Goal: Task Accomplishment & Management: Use online tool/utility

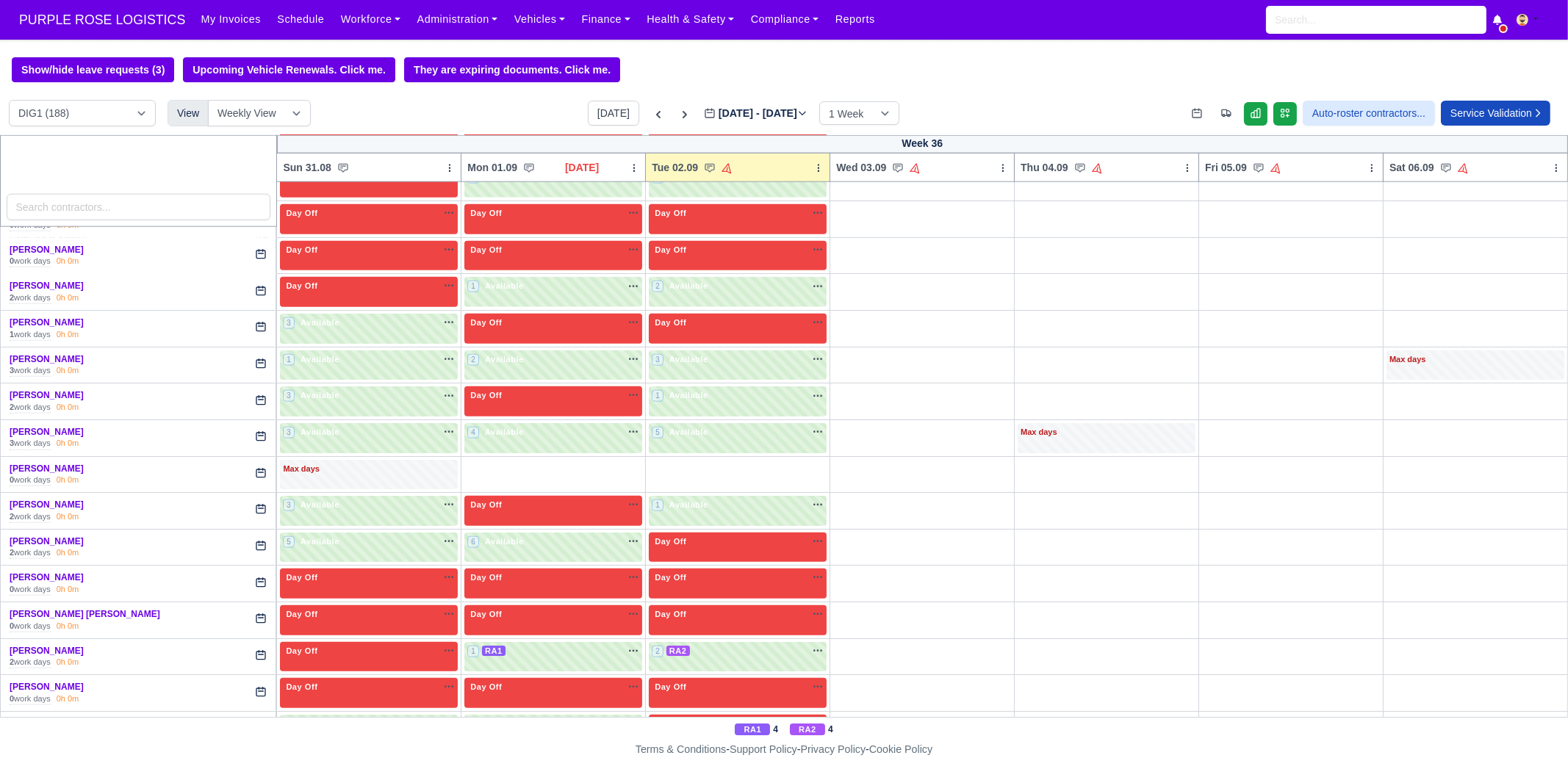
scroll to position [2937, 0]
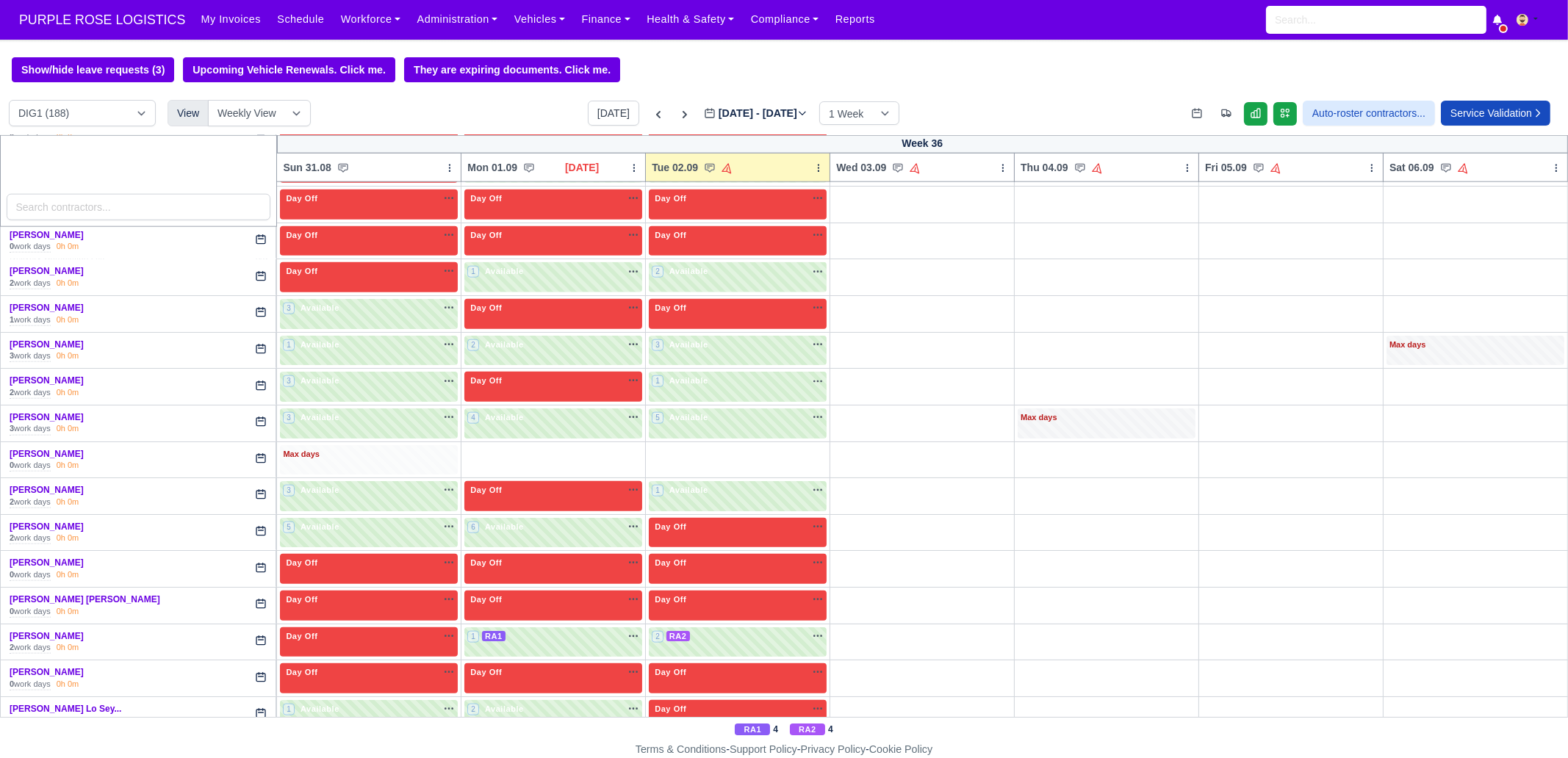
click at [380, 445] on div "Max days" at bounding box center [368, 460] width 178 height 30
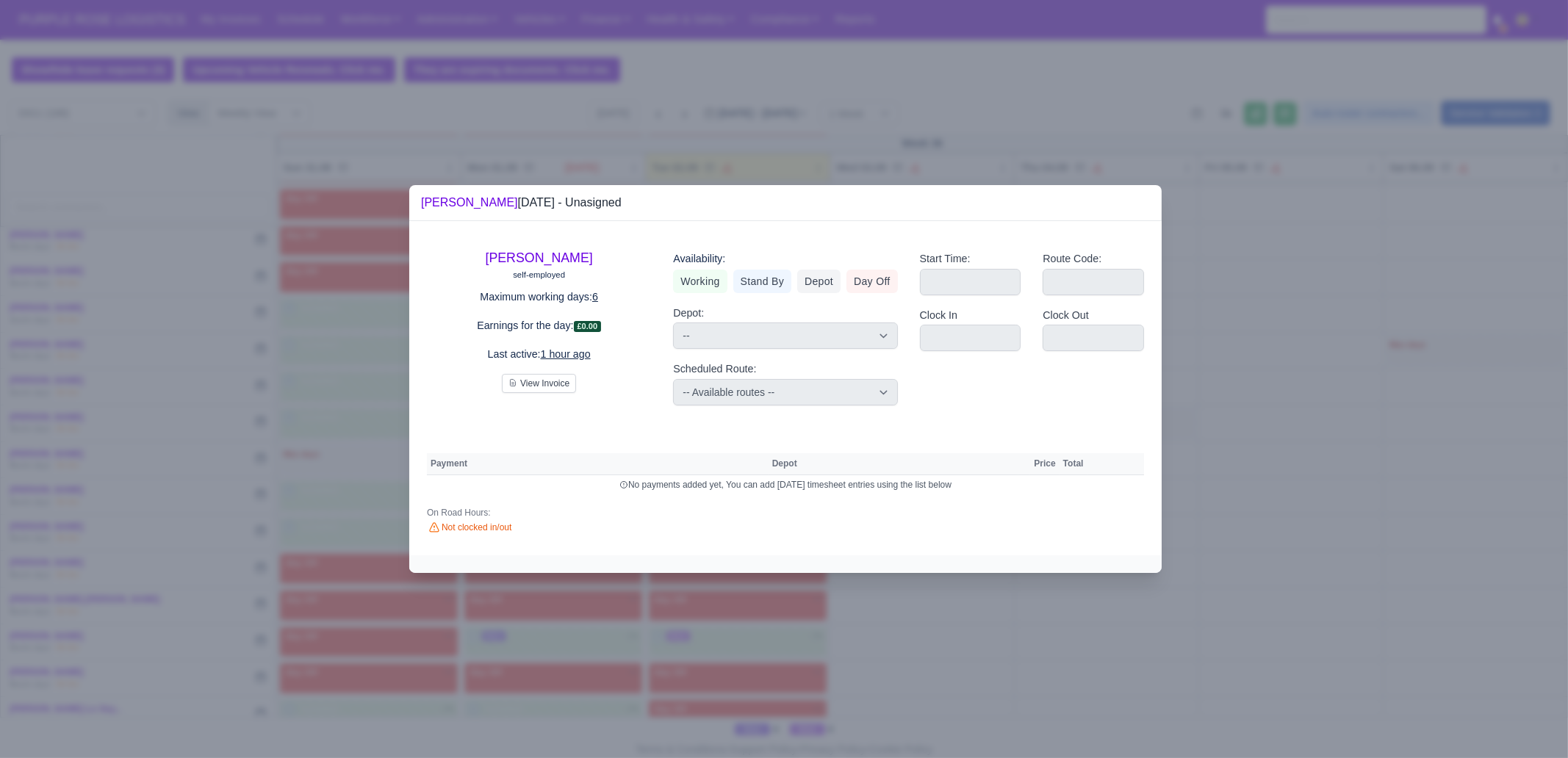
click at [756, 615] on div at bounding box center [784, 379] width 1568 height 758
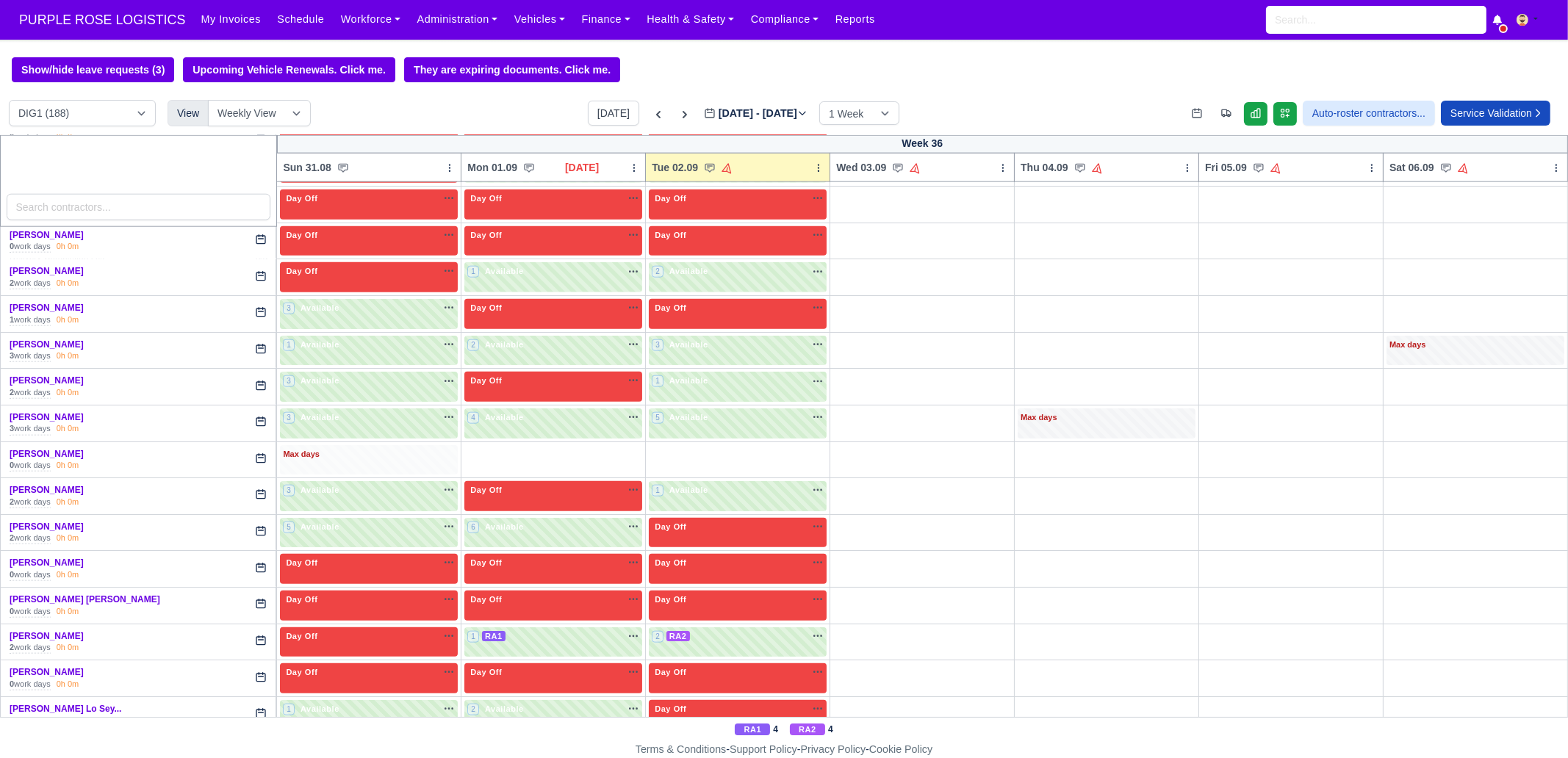
click at [376, 448] on div "Max days" at bounding box center [368, 455] width 172 height 13
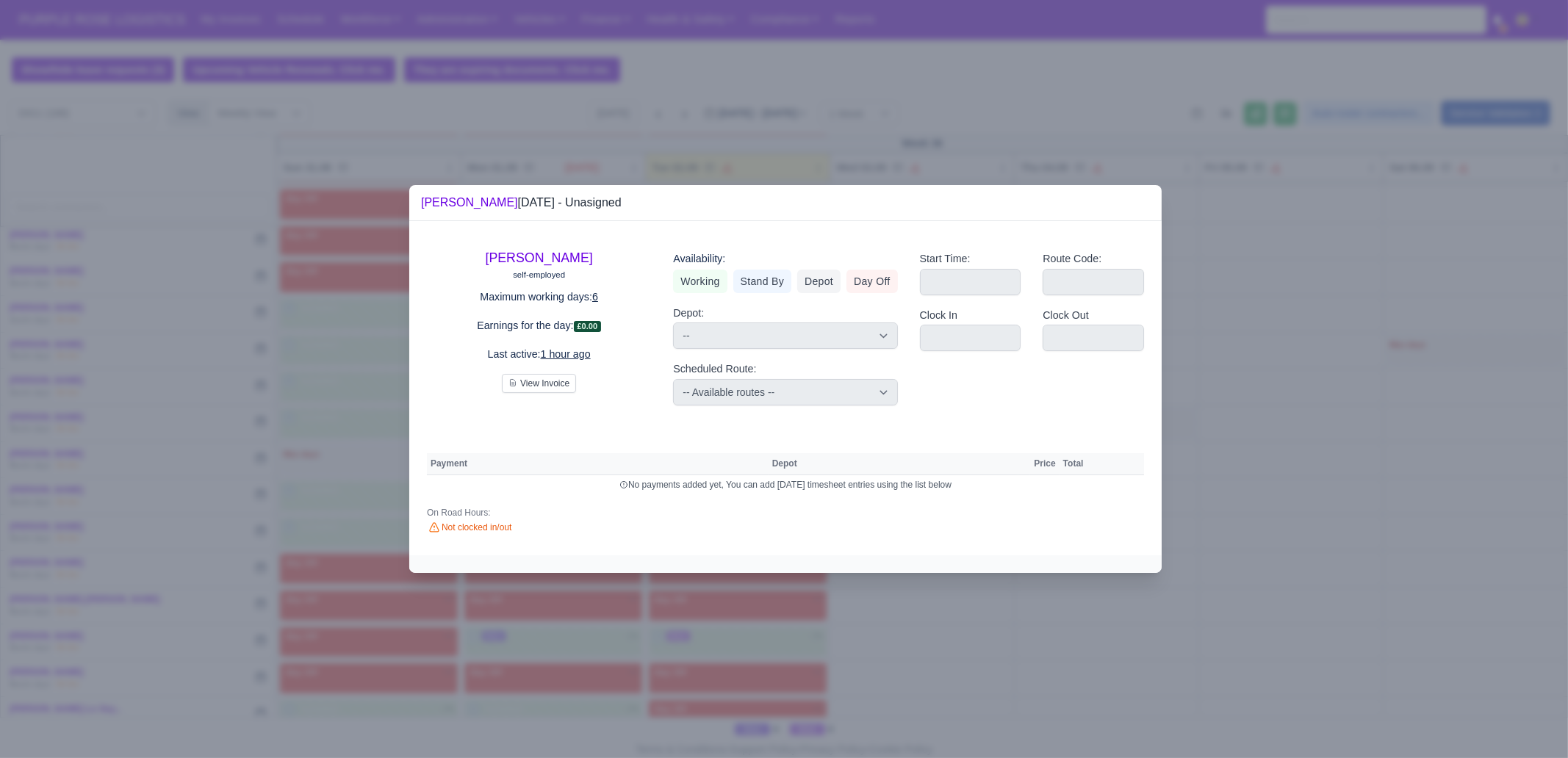
click at [703, 636] on div at bounding box center [784, 379] width 1568 height 758
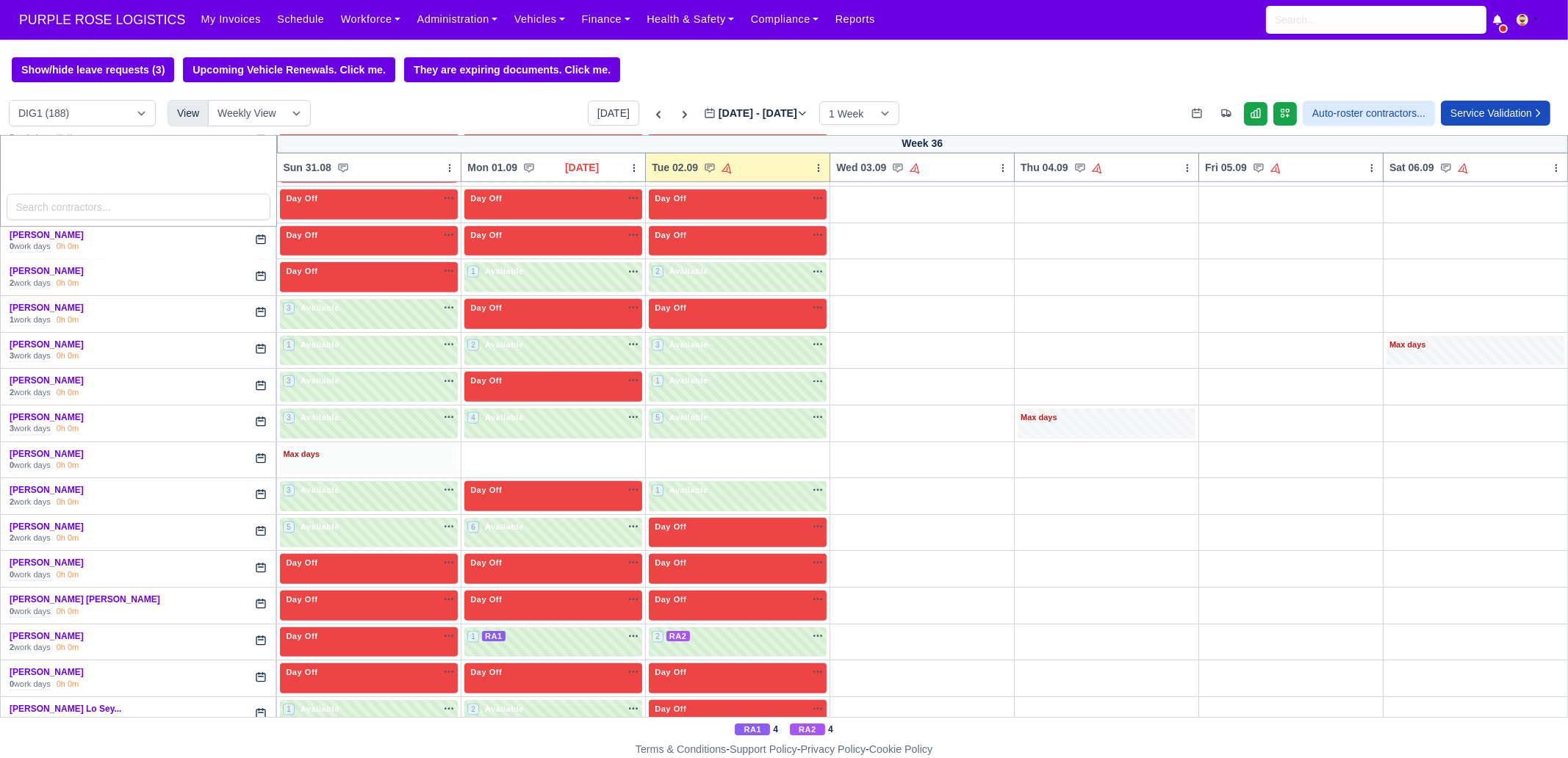
click at [342, 448] on div "Max days" at bounding box center [368, 455] width 172 height 13
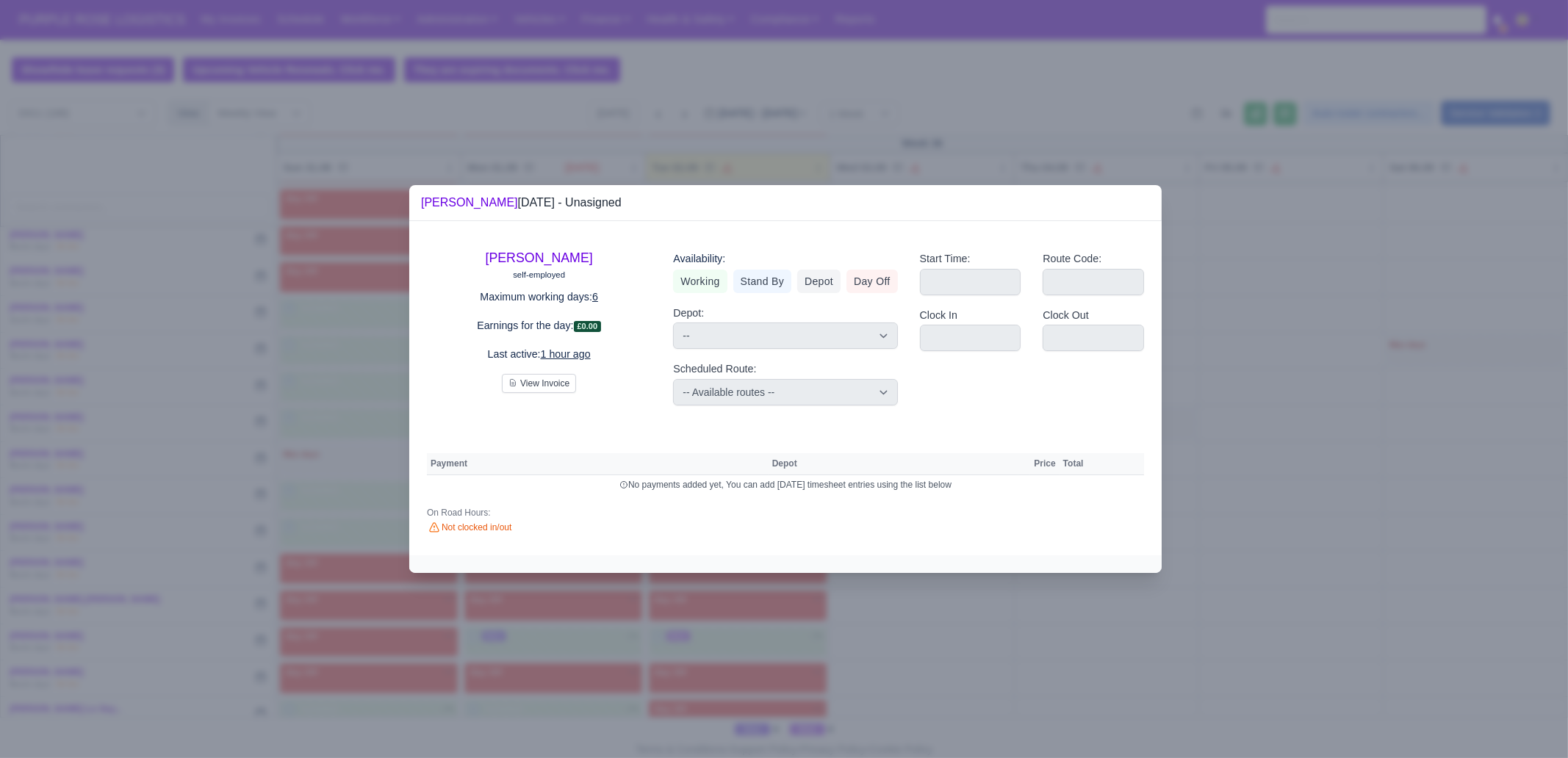
click at [455, 615] on div at bounding box center [784, 379] width 1568 height 758
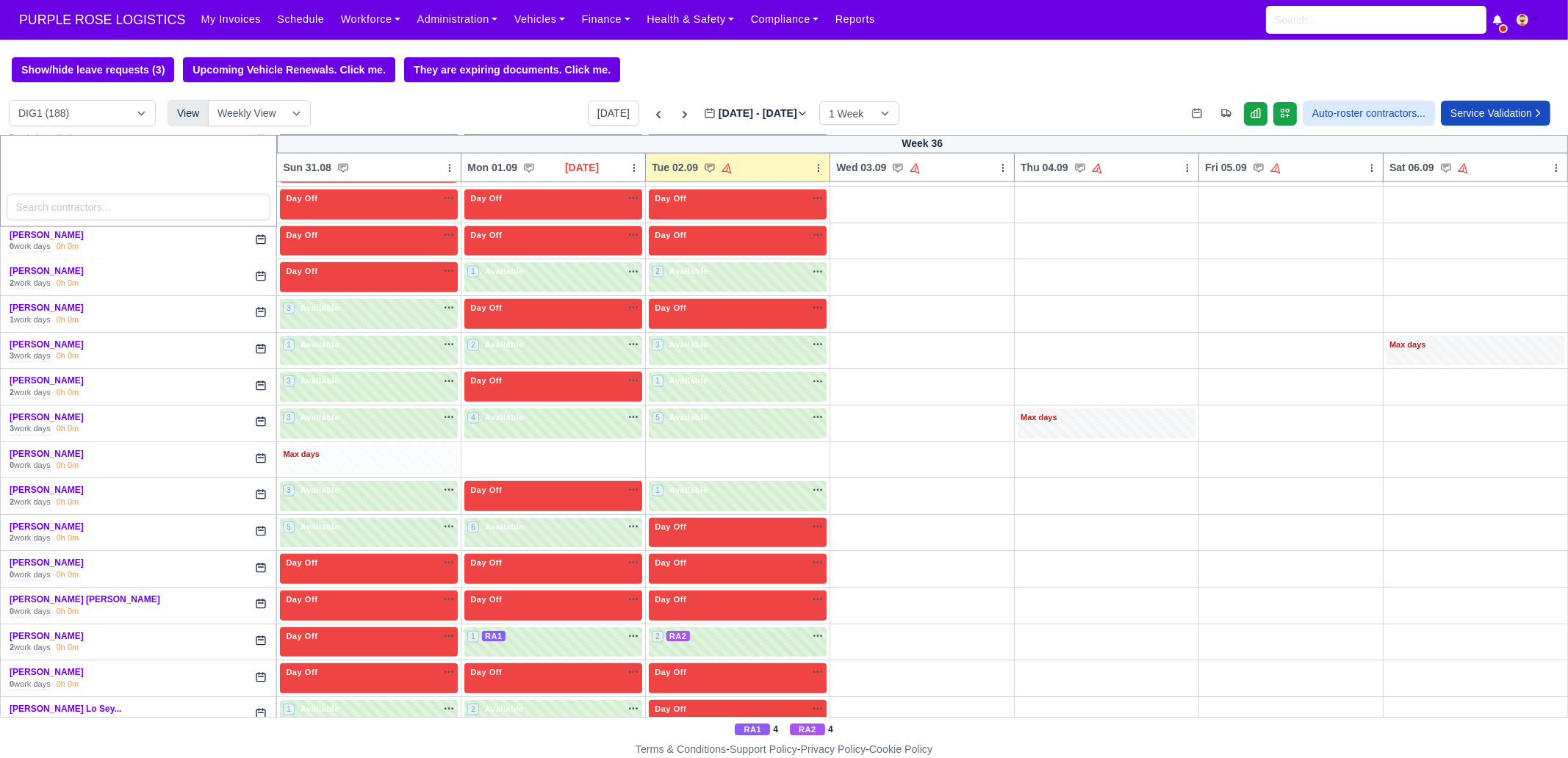
click at [338, 448] on div "Max days" at bounding box center [368, 455] width 172 height 13
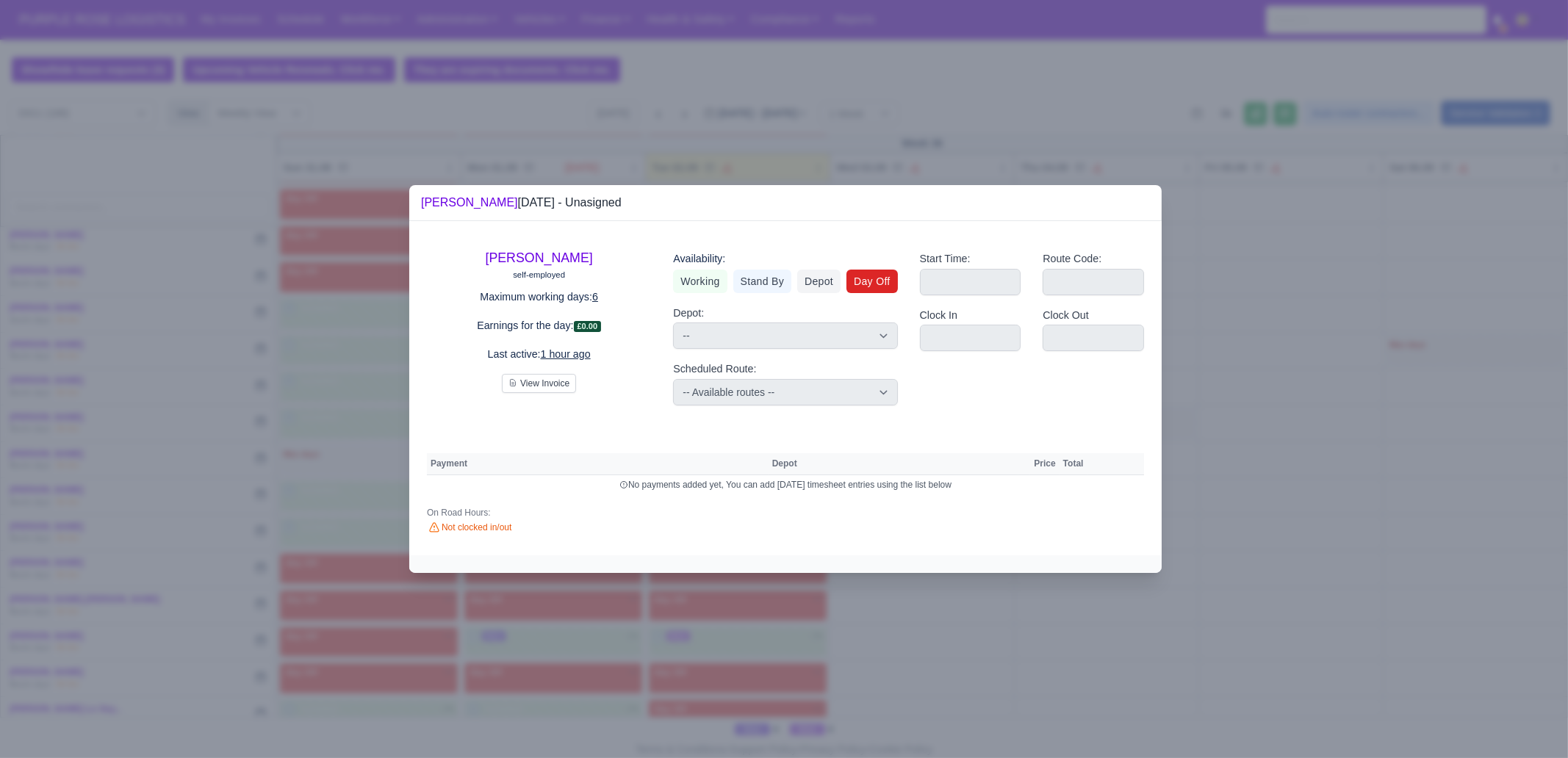
click at [863, 273] on link "Day Off" at bounding box center [872, 281] width 51 height 23
select select
select select "na"
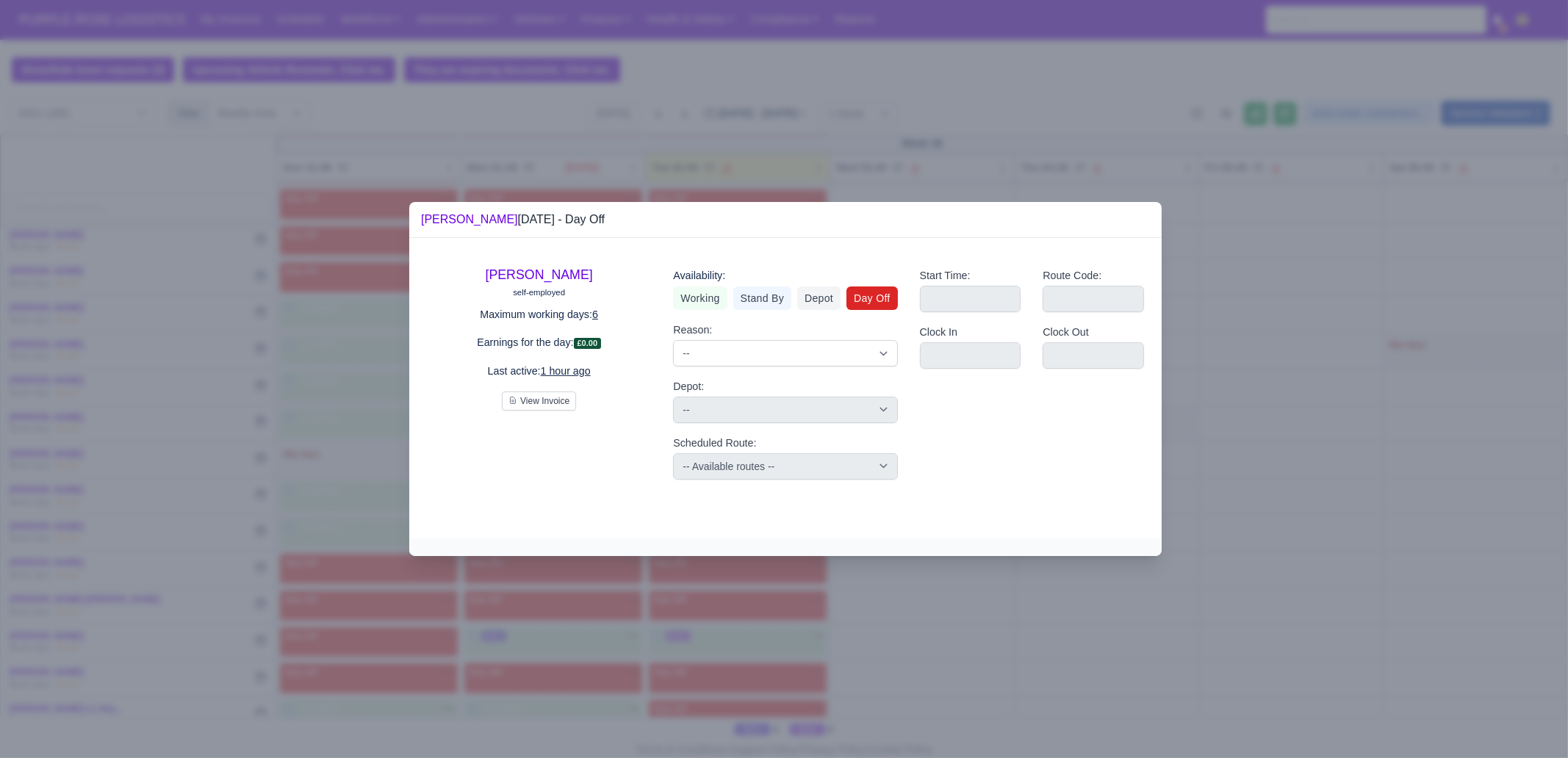
click at [606, 578] on div at bounding box center [784, 379] width 1568 height 758
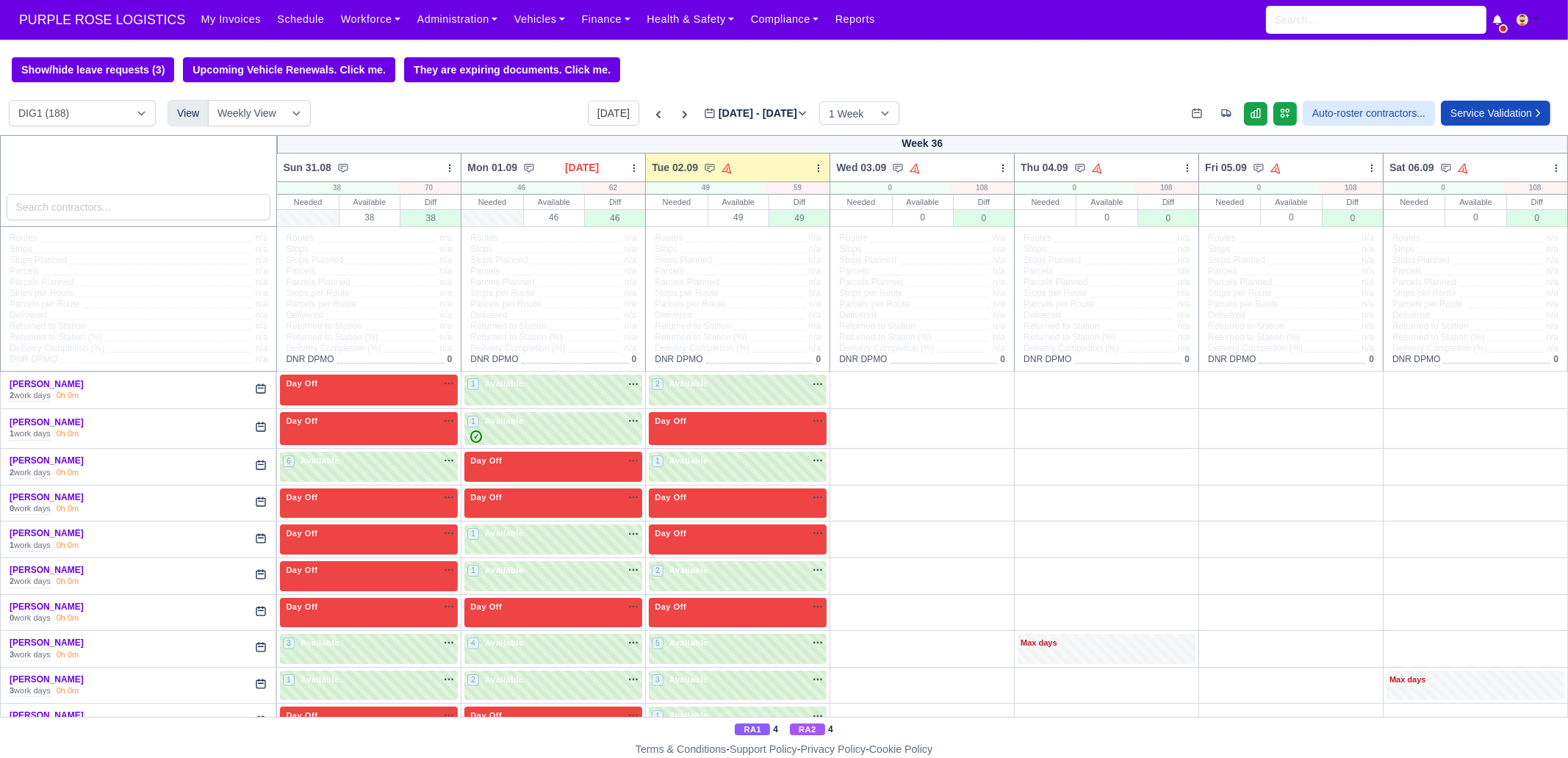
scroll to position [2845, 0]
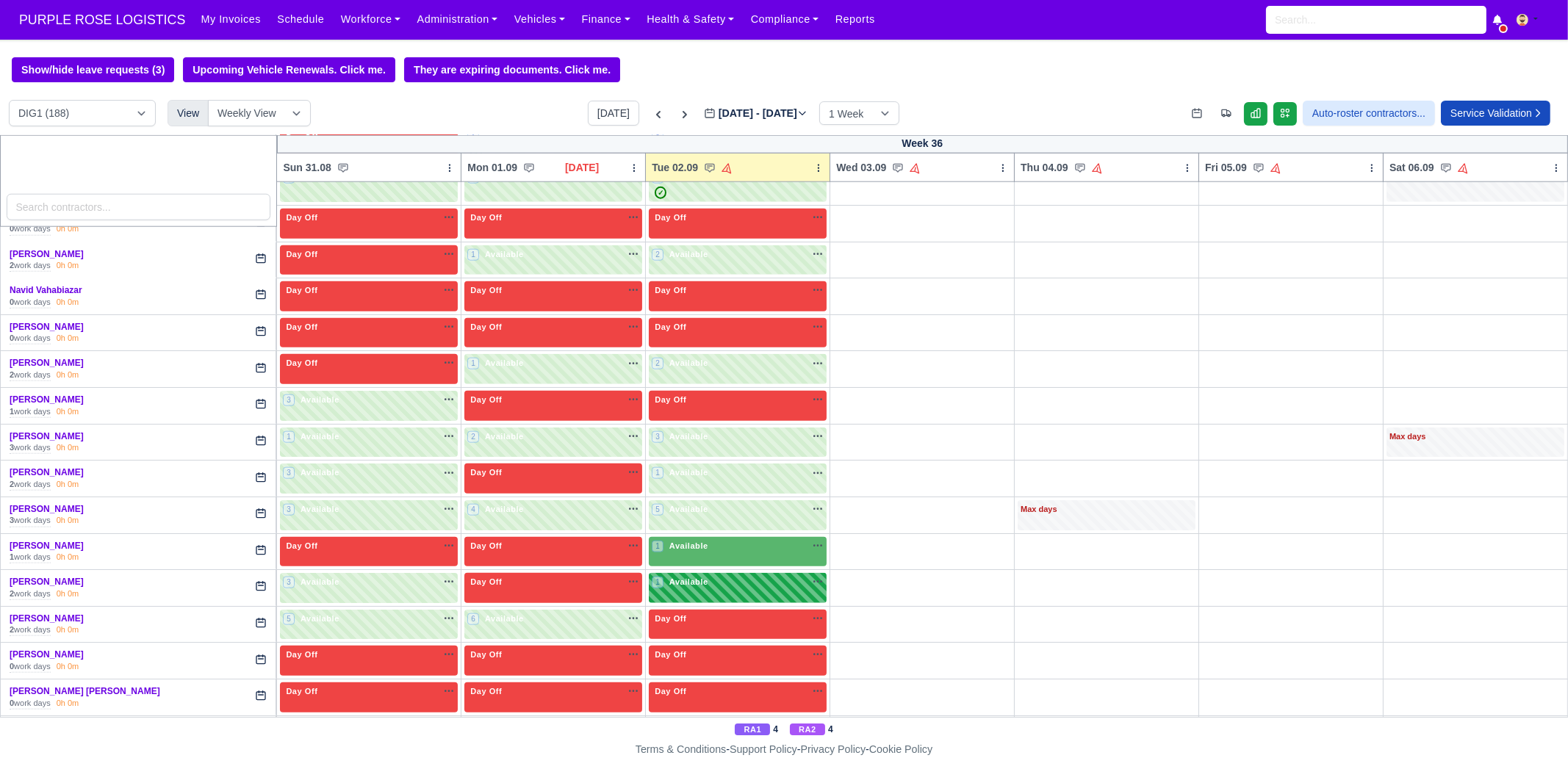
click at [731, 576] on div "1 Available na" at bounding box center [738, 581] width 172 height 12
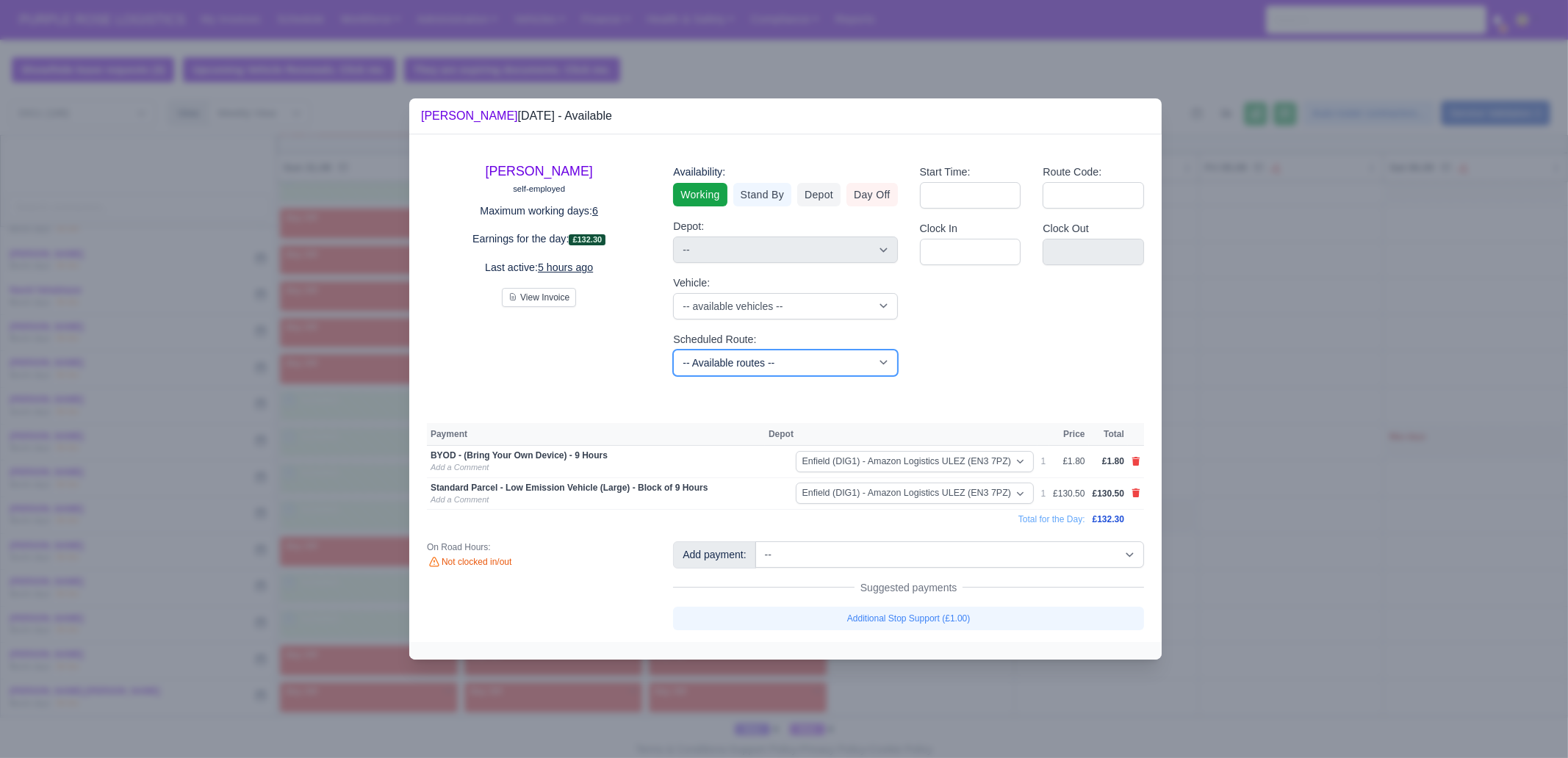
click at [763, 362] on select "-- Available routes -- Standard Parcel - Block of 6 Hours - (SD6) AmFlex RTS Ve…" at bounding box center [785, 362] width 224 height 26
click at [620, 415] on div "Raul Rinne self-employed Maximum working days: 6 Earnings for the day: £132.30 …" at bounding box center [785, 388] width 753 height 507
click at [739, 364] on select "-- Available routes -- Standard Parcel - Block of 6 Hours - (SD6) AmFlex RTS Ve…" at bounding box center [785, 362] width 224 height 26
click at [662, 515] on td "Total for the Day:" at bounding box center [758, 519] width 662 height 20
click at [1264, 482] on div at bounding box center [784, 379] width 1568 height 758
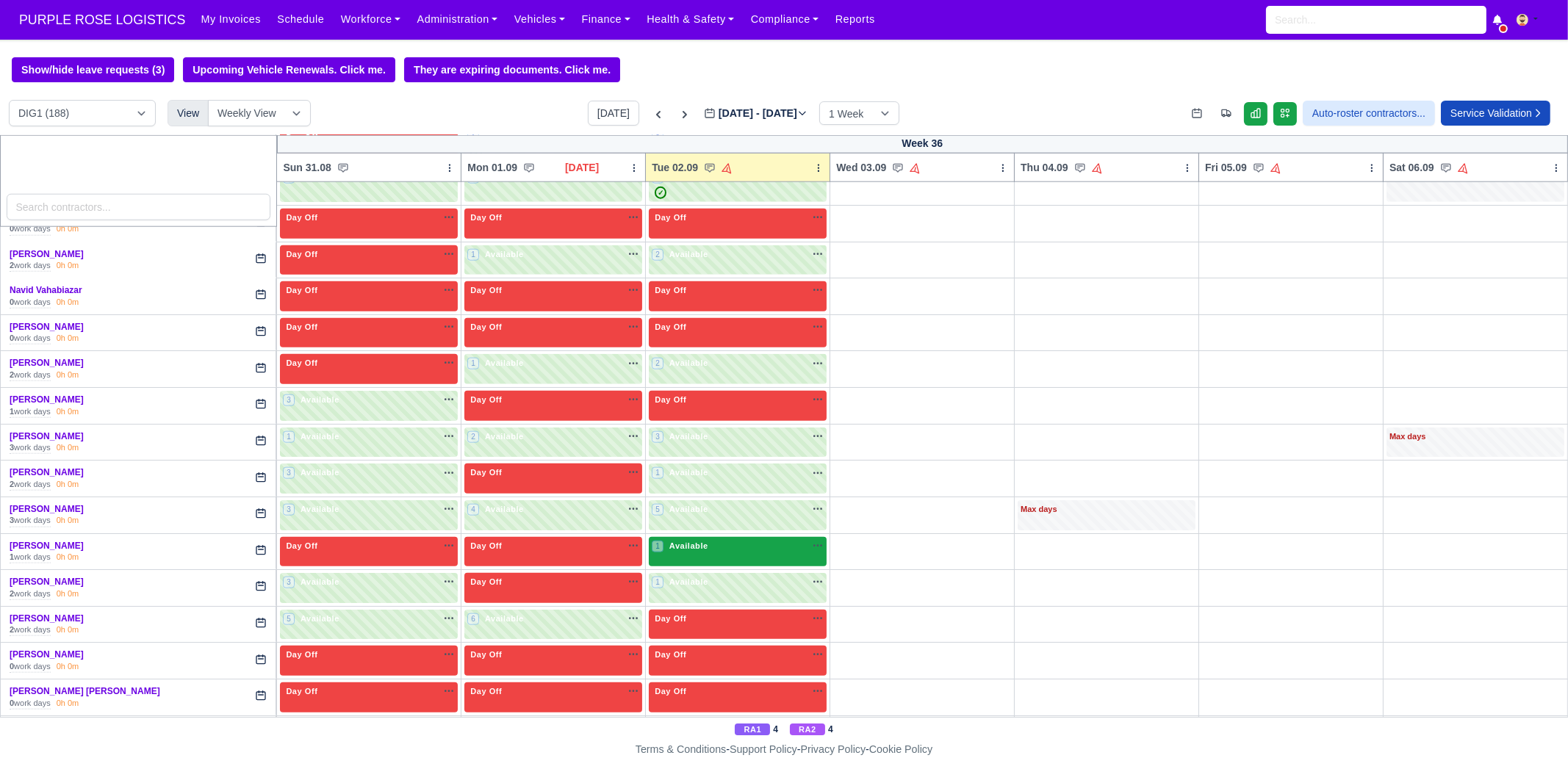
click at [753, 540] on div "1 Available na" at bounding box center [738, 546] width 172 height 12
select select "6"
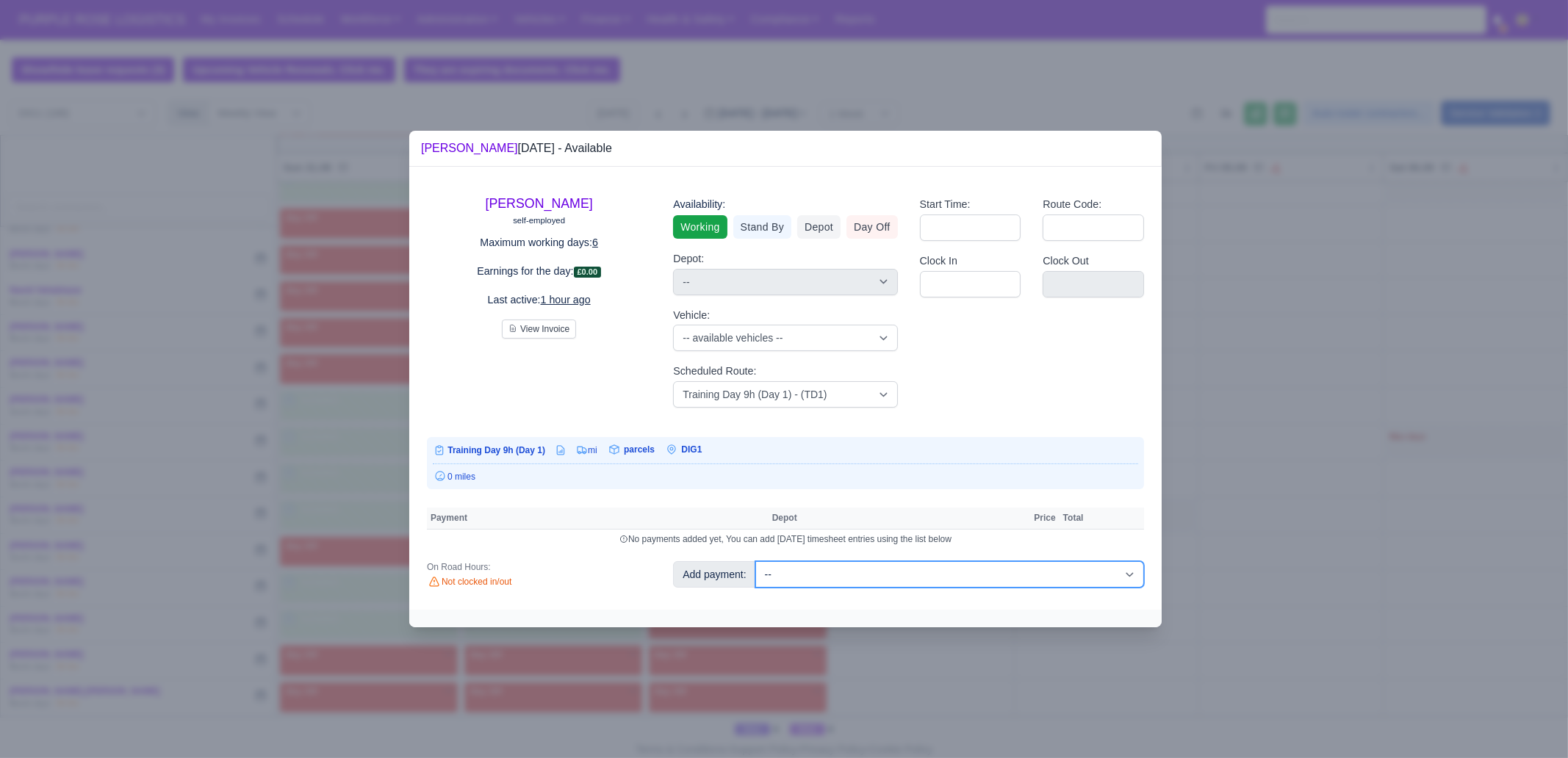
click at [837, 574] on select "-- Additional Hour Support (£14.50) Additional Hour Support (Walkers) (£13.50) …" at bounding box center [949, 575] width 389 height 26
click at [548, 557] on div "Ralique Brown self-employed Maximum working days: 6 Earnings for the day: £0.00…" at bounding box center [785, 388] width 753 height 443
click at [324, 609] on div at bounding box center [784, 379] width 1568 height 758
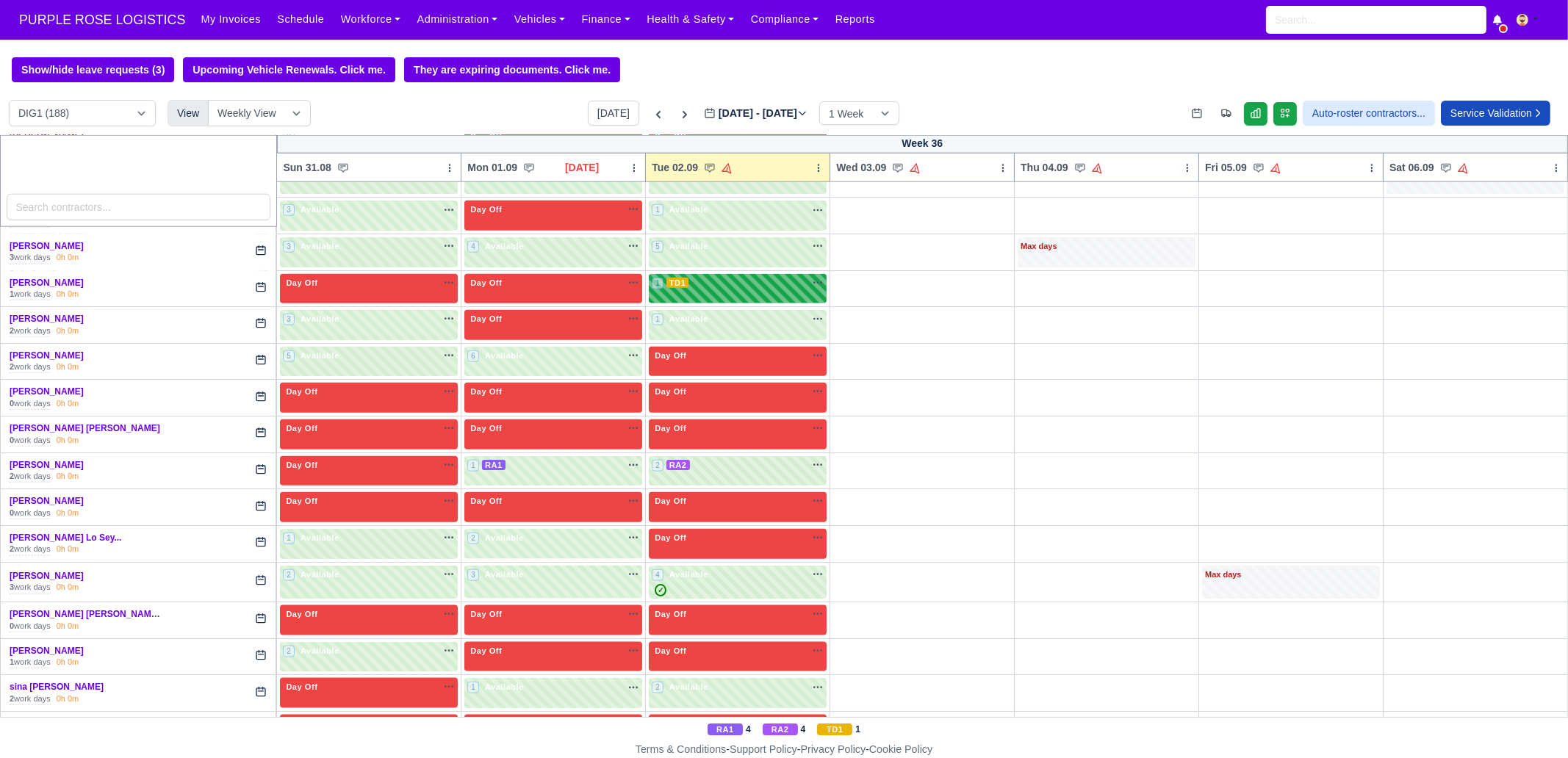
scroll to position [3121, 0]
